Goal: Information Seeking & Learning: Learn about a topic

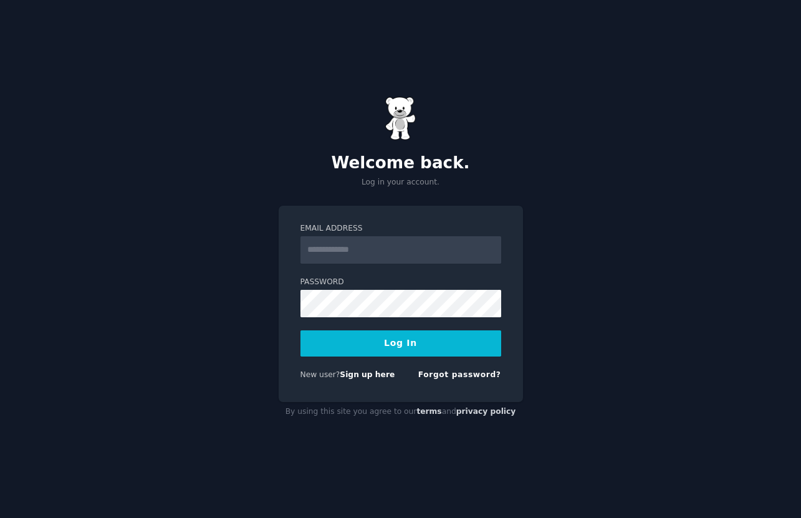
type input "**********"
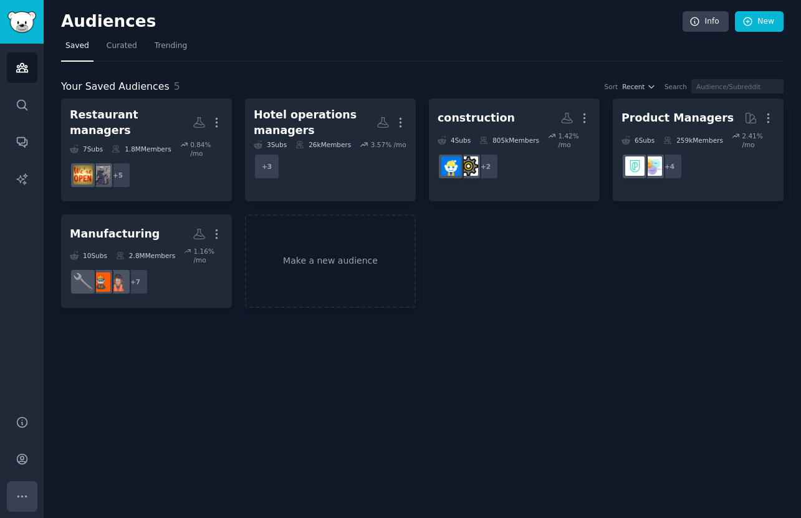
click at [24, 490] on icon "Sidebar" at bounding box center [22, 496] width 13 height 13
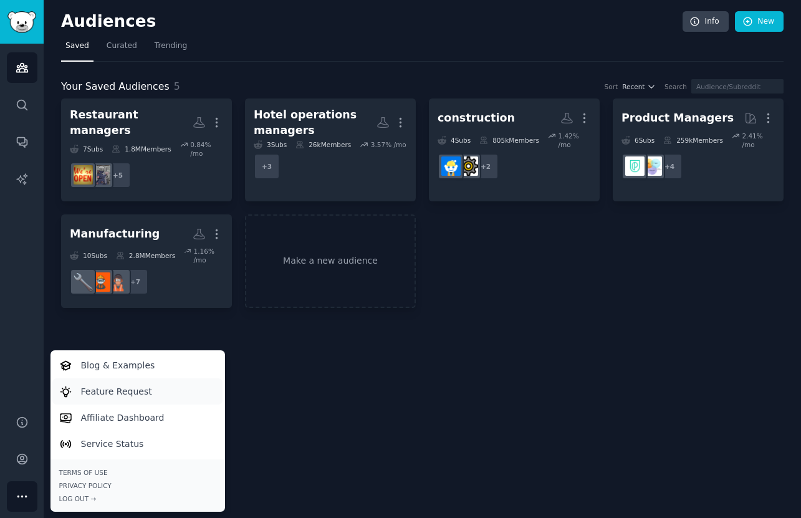
click at [120, 386] on p "Feature Request" at bounding box center [116, 391] width 71 height 13
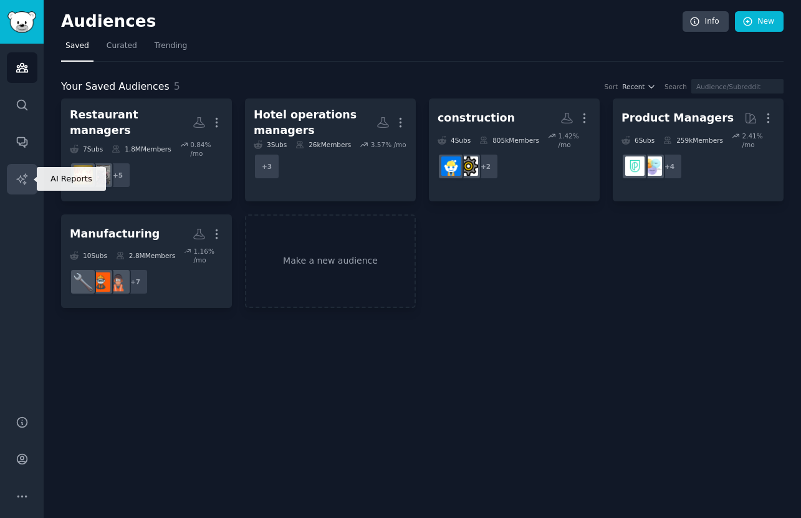
click at [21, 174] on icon "Sidebar" at bounding box center [22, 179] width 13 height 13
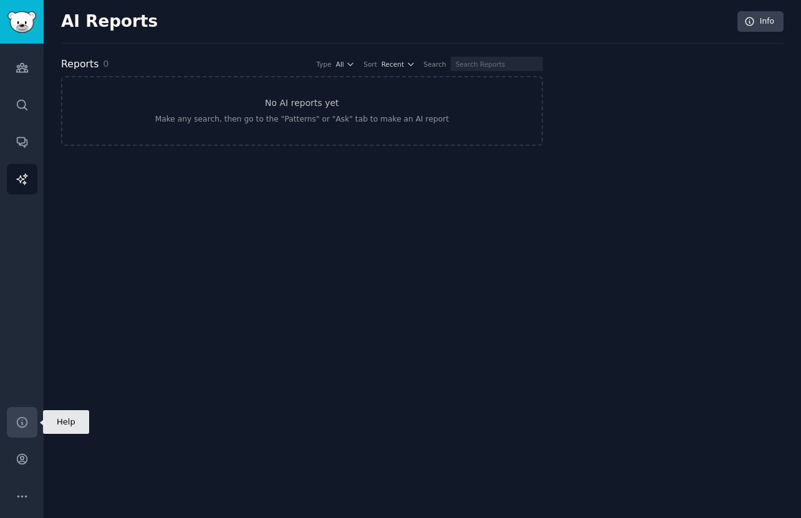
click at [21, 417] on icon "Sidebar" at bounding box center [22, 422] width 10 height 10
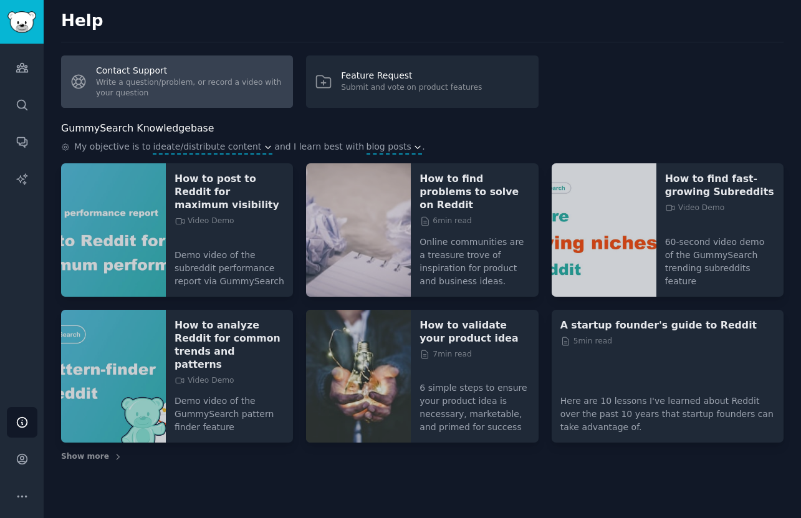
click at [174, 92] on link "Contact Support Write a question/problem, or record a video with your question" at bounding box center [177, 81] width 232 height 52
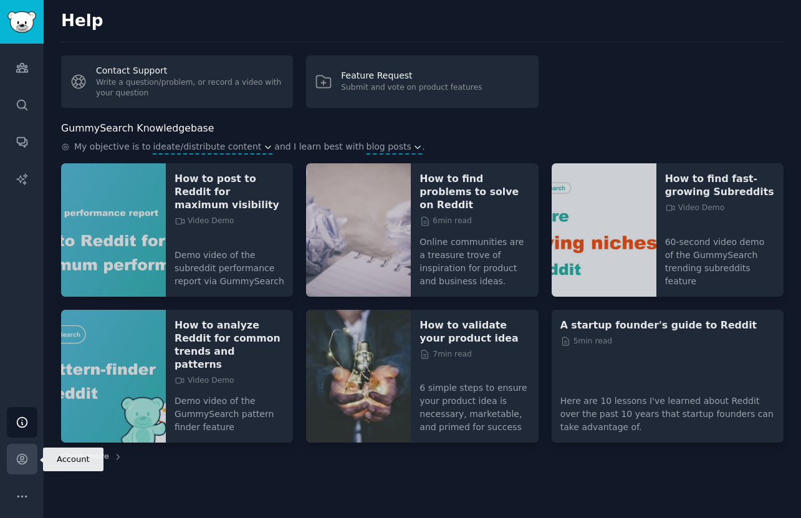
click at [21, 461] on icon "Sidebar" at bounding box center [22, 459] width 10 height 10
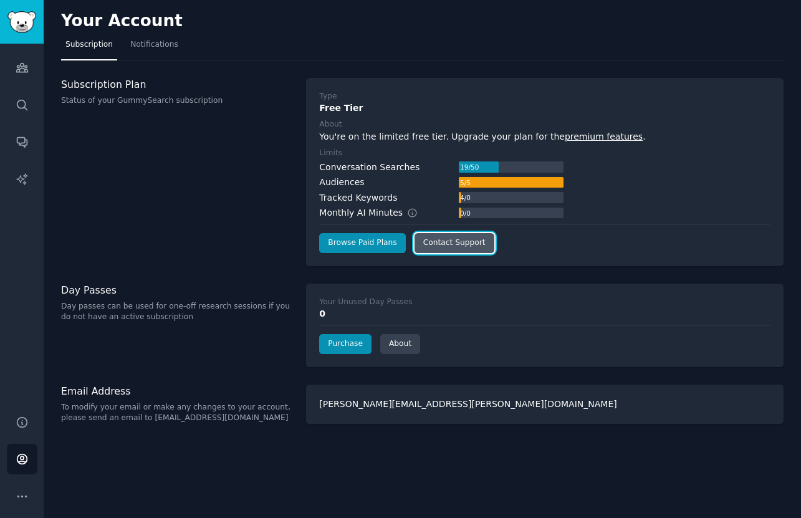
click at [432, 244] on link "Contact Support" at bounding box center [454, 243] width 80 height 20
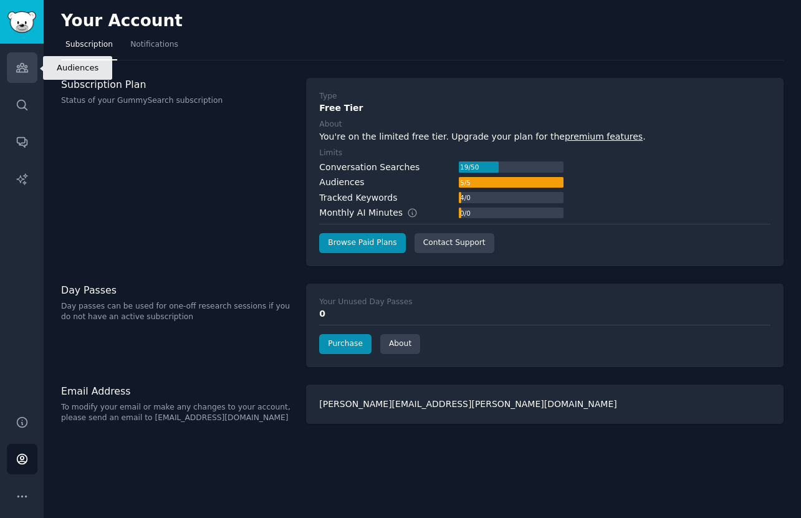
click at [36, 66] on link "Audiences" at bounding box center [22, 67] width 31 height 31
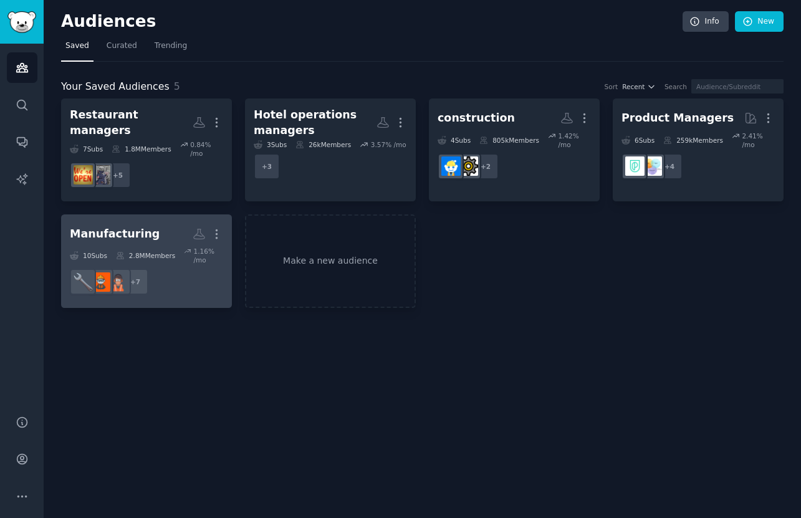
click at [156, 233] on h2 "Manufacturing More" at bounding box center [146, 234] width 153 height 22
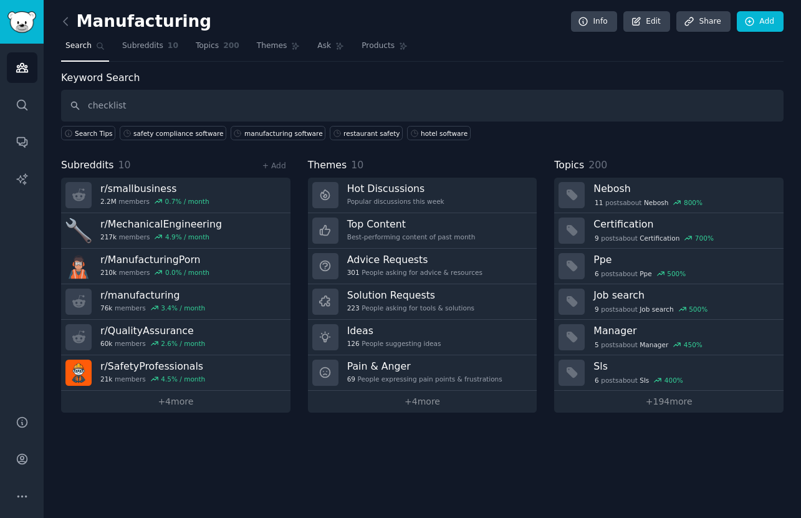
type input "checklist"
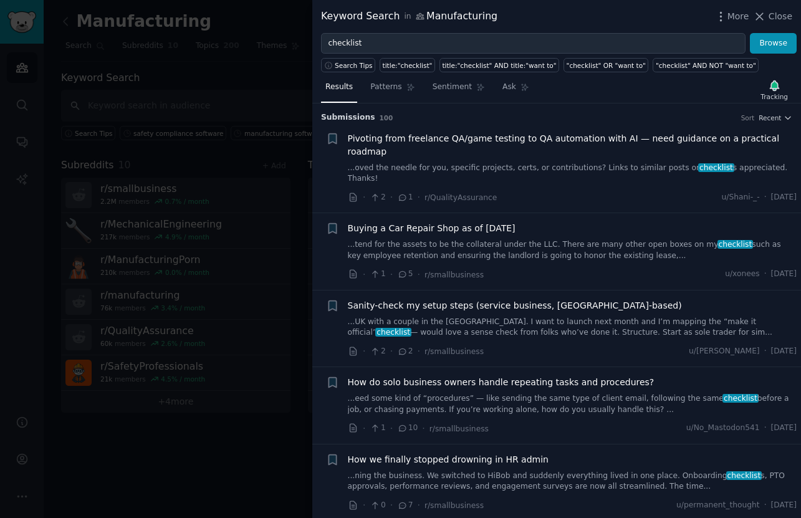
click at [388, 239] on link "...tend for the assets to be the collateral under the LLC. There are many other…" at bounding box center [572, 250] width 449 height 22
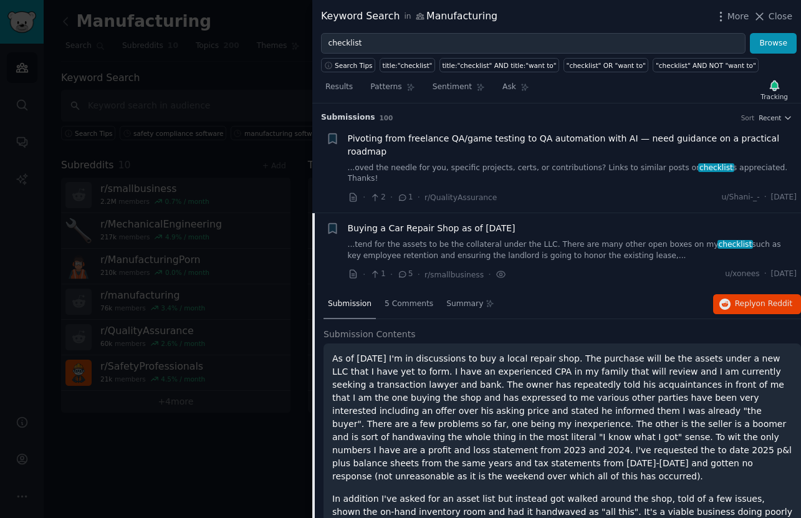
click at [448, 163] on link "...oved the needle for you, specific projects, certs, or contributions? Links t…" at bounding box center [572, 174] width 449 height 22
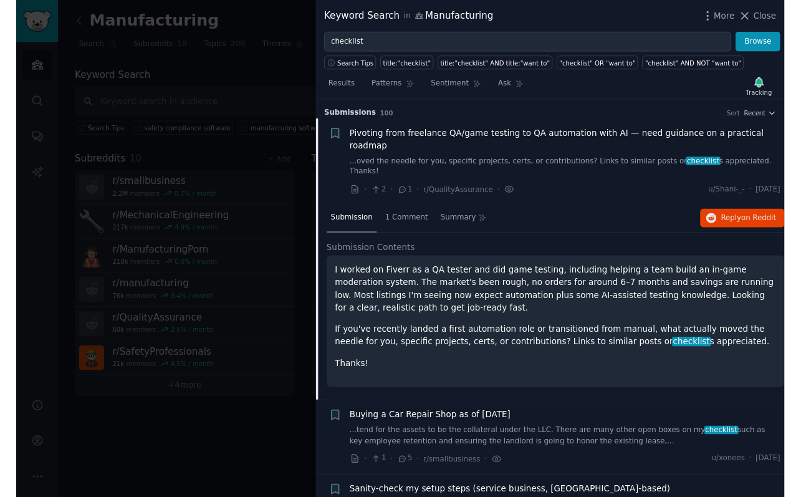
scroll to position [19, 0]
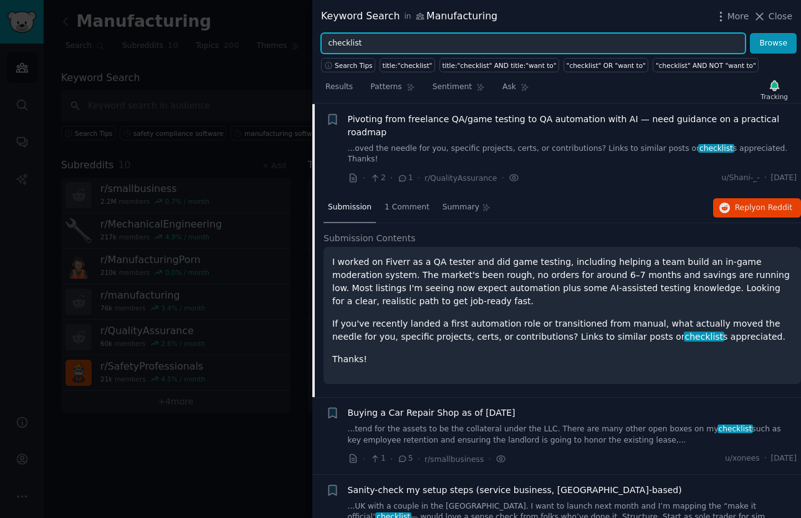
click at [457, 42] on input "checklist" at bounding box center [533, 43] width 424 height 21
type input "checklist recommendations"
click at [750, 33] on button "Browse" at bounding box center [773, 43] width 47 height 21
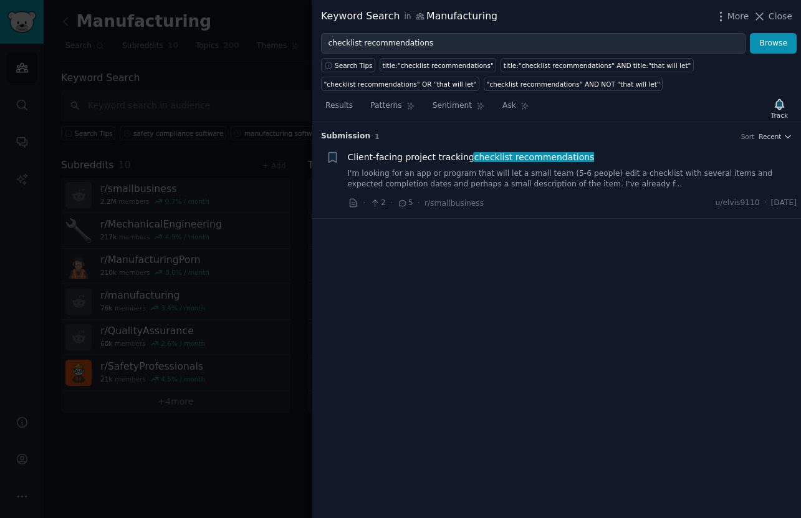
click at [573, 178] on link "I'm looking for an app or program that will let a small team (5-6 people) edit …" at bounding box center [572, 179] width 449 height 22
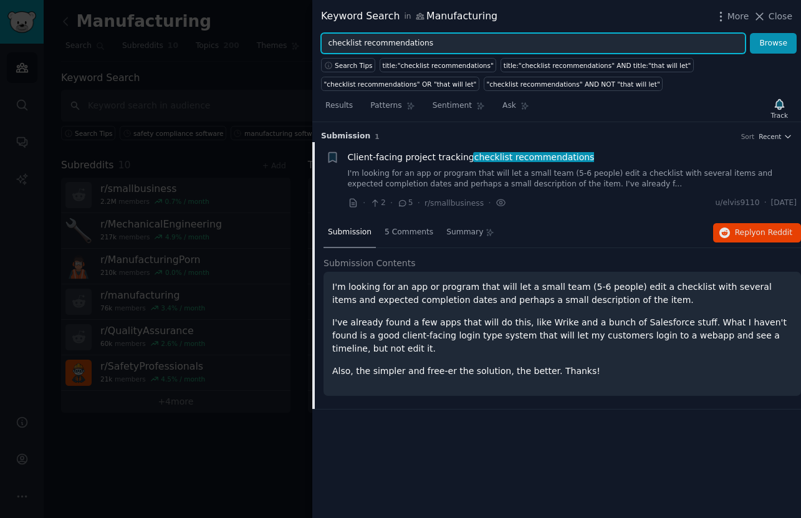
drag, startPoint x: 370, startPoint y: 42, endPoint x: 467, endPoint y: 51, distance: 97.6
click at [467, 51] on input "checklist recommendations" at bounding box center [533, 43] width 424 height 21
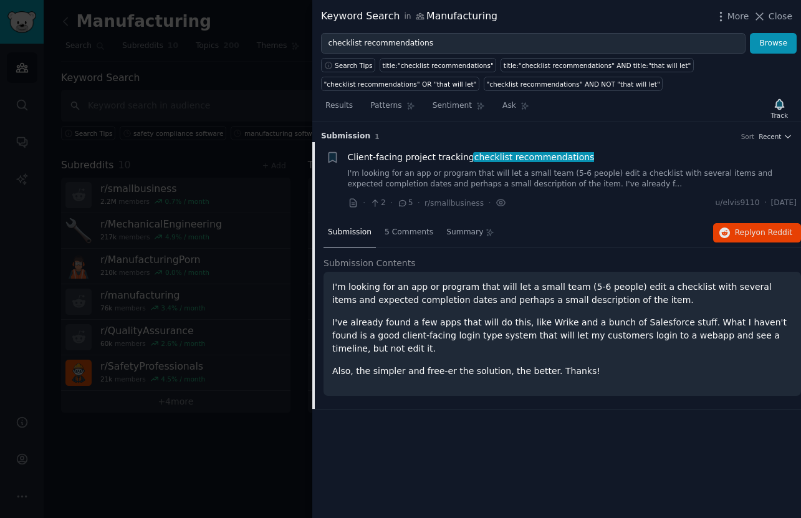
click at [277, 481] on div at bounding box center [400, 259] width 801 height 518
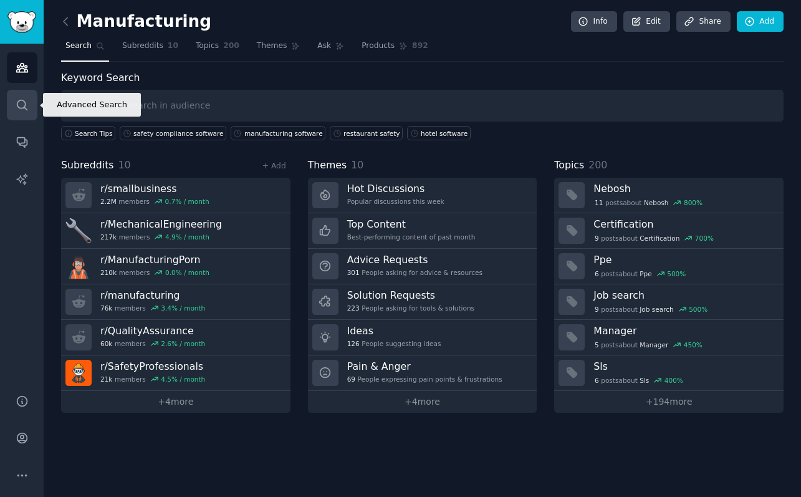
click at [24, 106] on icon "Sidebar" at bounding box center [22, 105] width 10 height 10
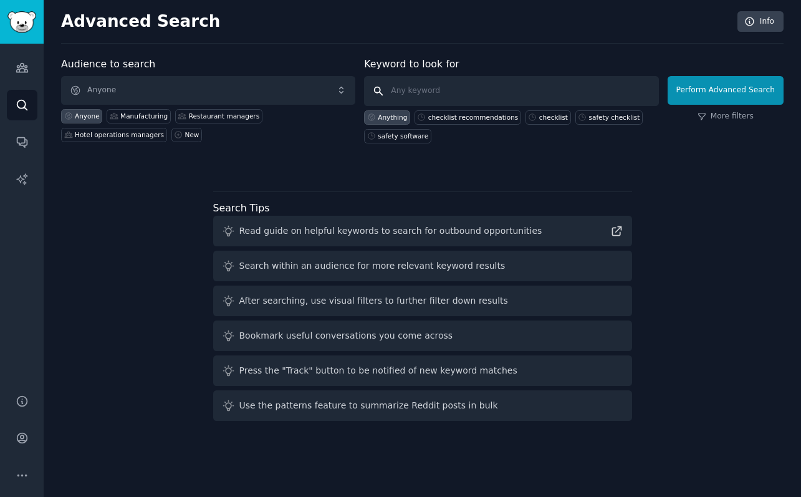
click at [487, 95] on input "text" at bounding box center [511, 91] width 294 height 30
type input "auto repair"
click button "Perform Advanced Search" at bounding box center [725, 90] width 116 height 29
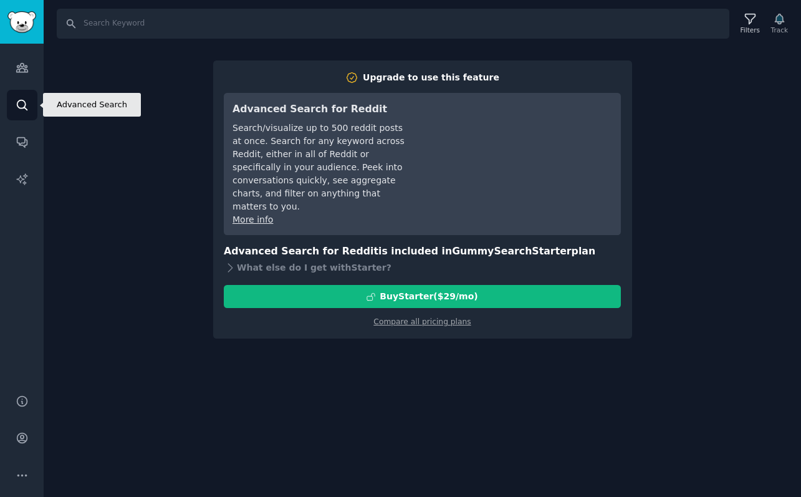
click at [31, 102] on link "Search" at bounding box center [22, 105] width 31 height 31
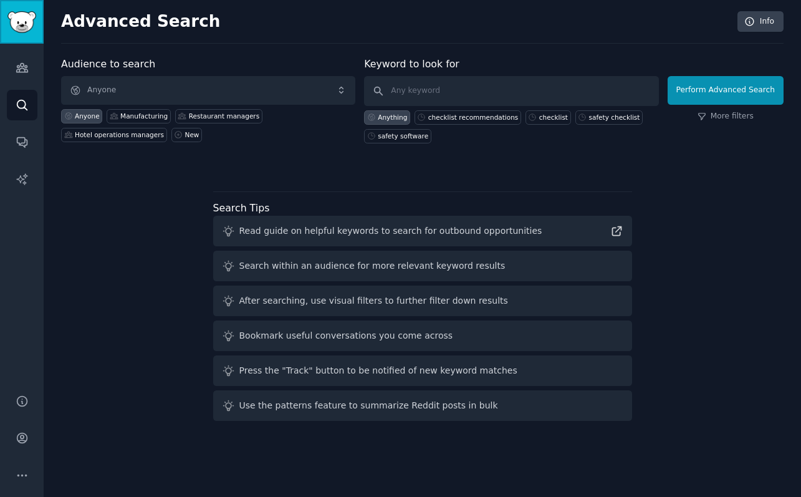
click at [34, 26] on img "Sidebar" at bounding box center [21, 22] width 29 height 22
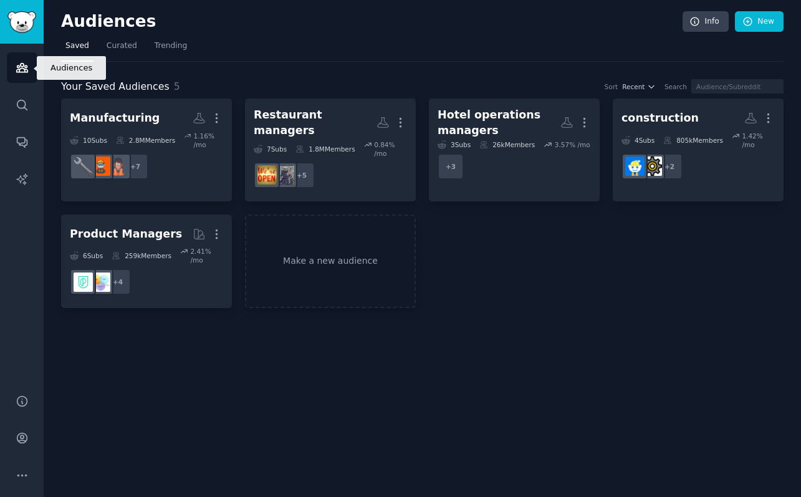
click at [22, 60] on link "Audiences" at bounding box center [22, 67] width 31 height 31
